Goal: Check status: Check status

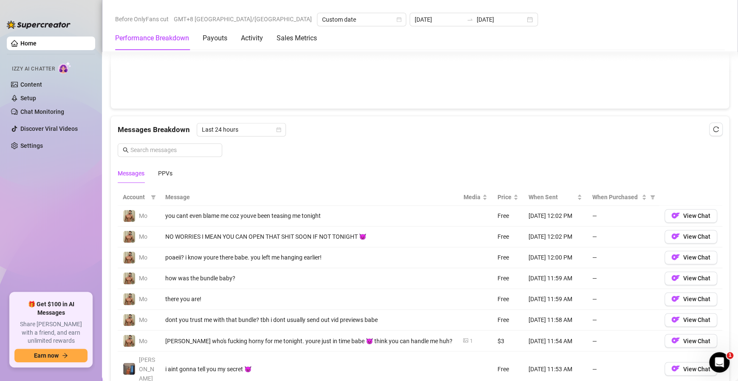
scroll to position [676, 0]
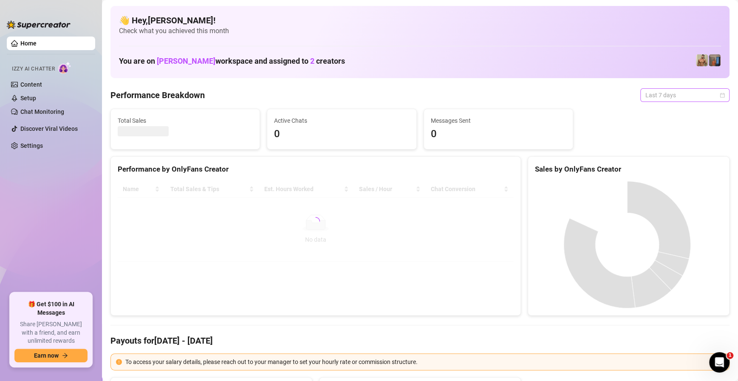
click at [645, 92] on span "Last 7 days" at bounding box center [684, 95] width 79 height 13
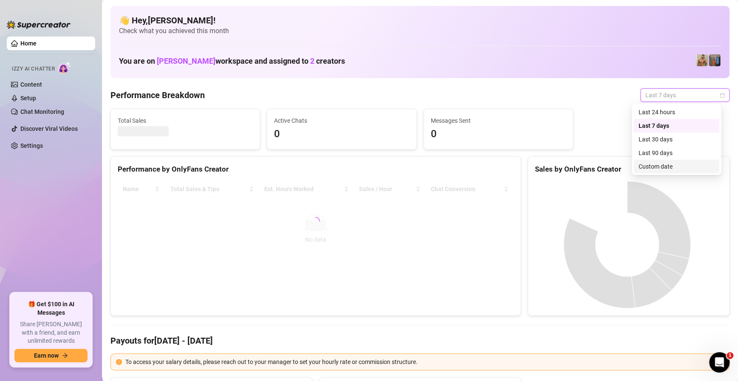
click at [648, 165] on div "Custom date" at bounding box center [677, 166] width 76 height 9
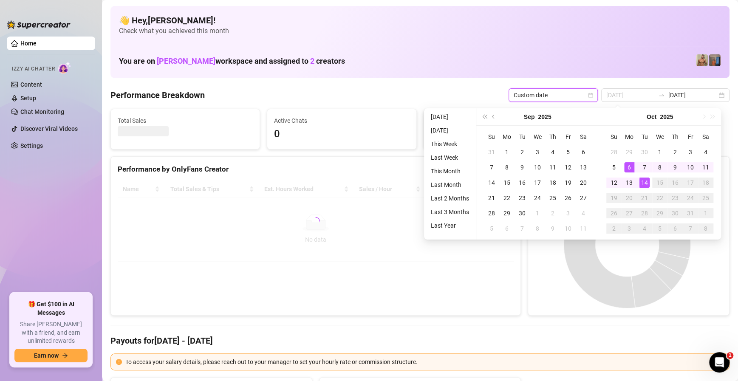
type input "[DATE]"
click at [643, 181] on div "14" at bounding box center [644, 183] width 10 height 10
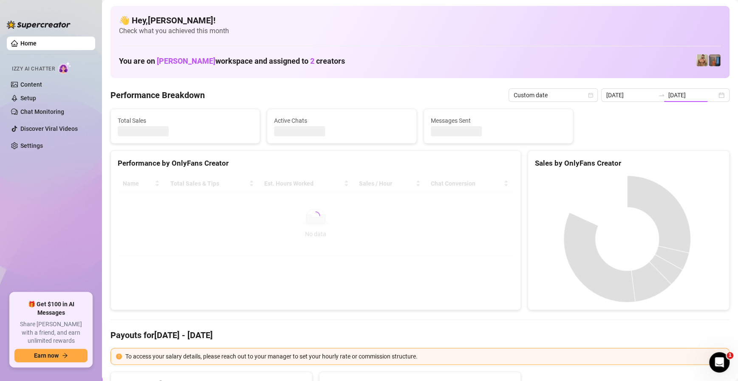
type input "[DATE]"
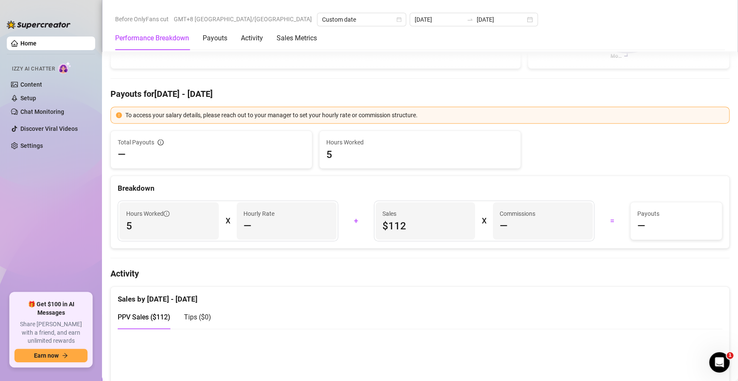
scroll to position [28, 0]
